Goal: Transaction & Acquisition: Purchase product/service

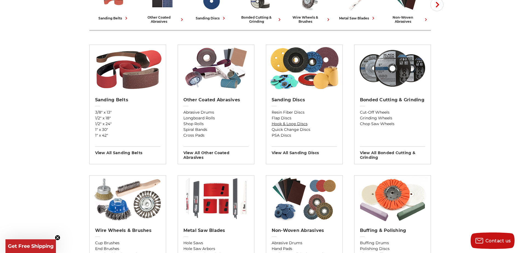
scroll to position [27, 0]
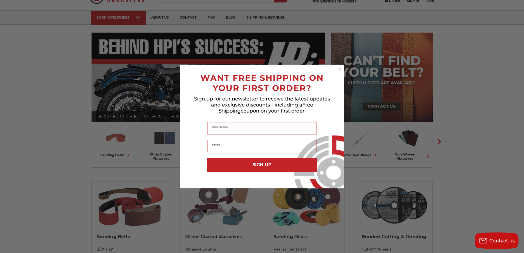
click at [339, 66] on icon "Close dialog" at bounding box center [340, 68] width 5 height 5
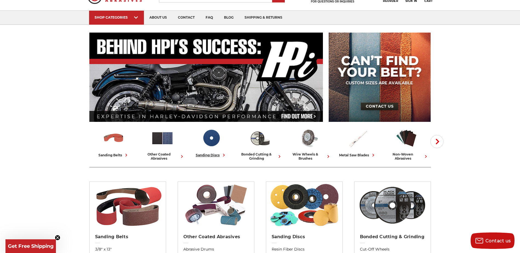
click at [214, 152] on link "sanding discs" at bounding box center [211, 142] width 44 height 31
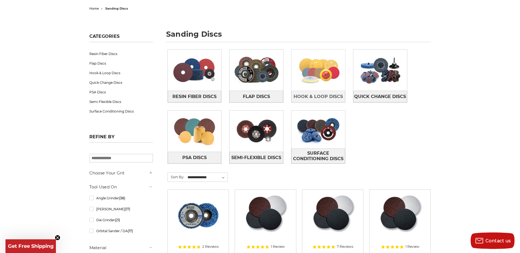
scroll to position [55, 0]
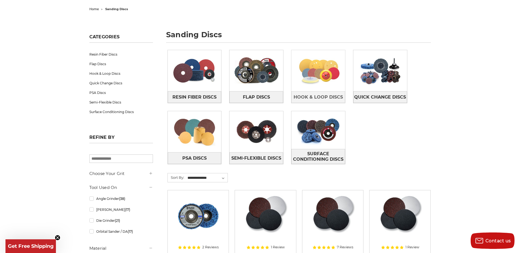
click at [317, 87] on img at bounding box center [319, 71] width 54 height 38
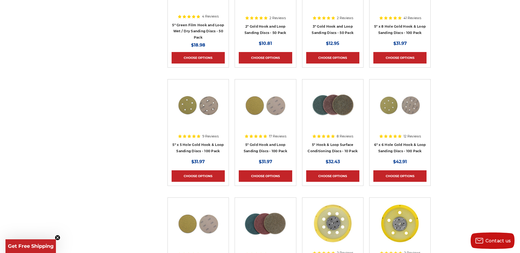
scroll to position [357, 0]
